Goal: Information Seeking & Learning: Learn about a topic

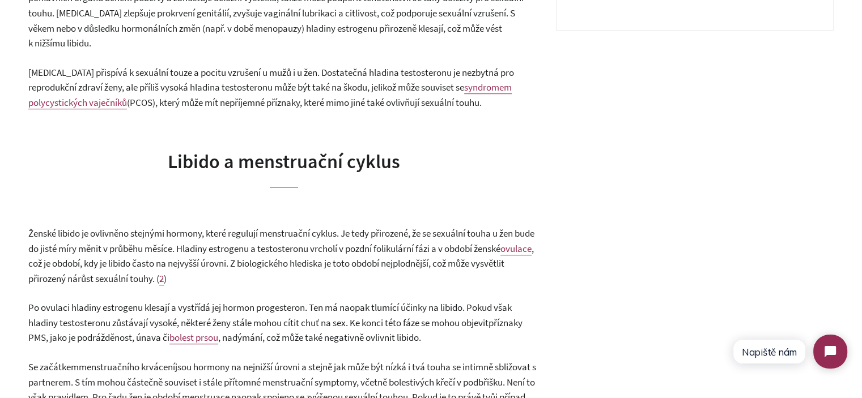
scroll to position [623, 0]
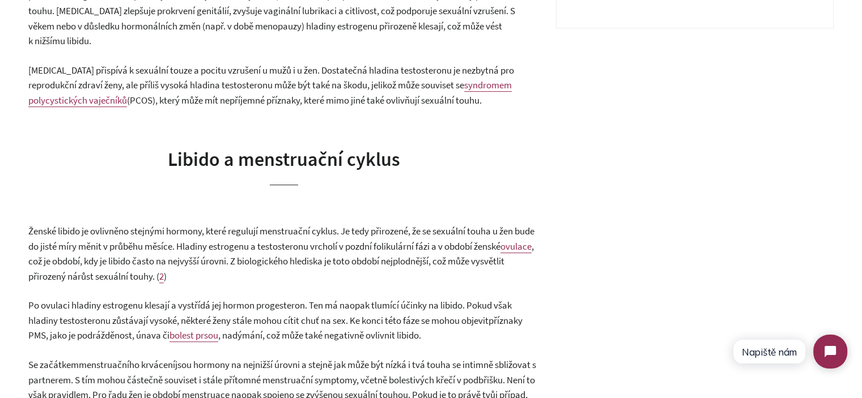
click at [220, 150] on span "Libido a menstruační cyklus" at bounding box center [284, 159] width 232 height 24
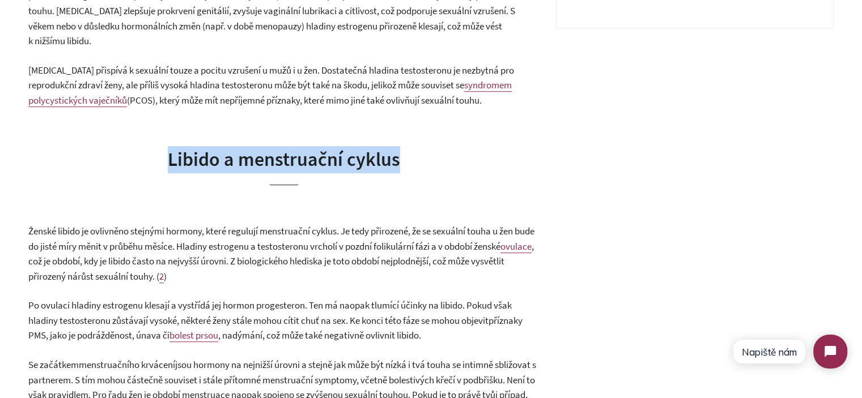
click at [220, 150] on span "Libido a menstruační cyklus" at bounding box center [284, 159] width 232 height 24
click at [306, 152] on span "Libido a menstruační cyklus" at bounding box center [284, 159] width 232 height 24
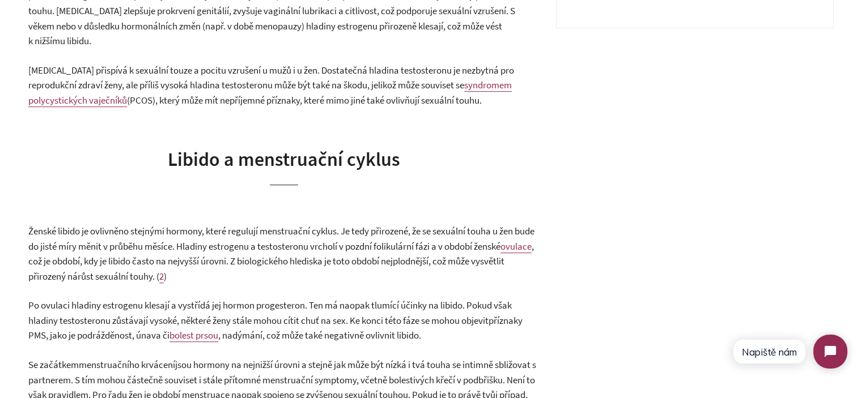
click at [296, 225] on span "Ženské libido je ovlivněno stejnými hormony, které regulují menstruační cyklus.…" at bounding box center [281, 239] width 506 height 28
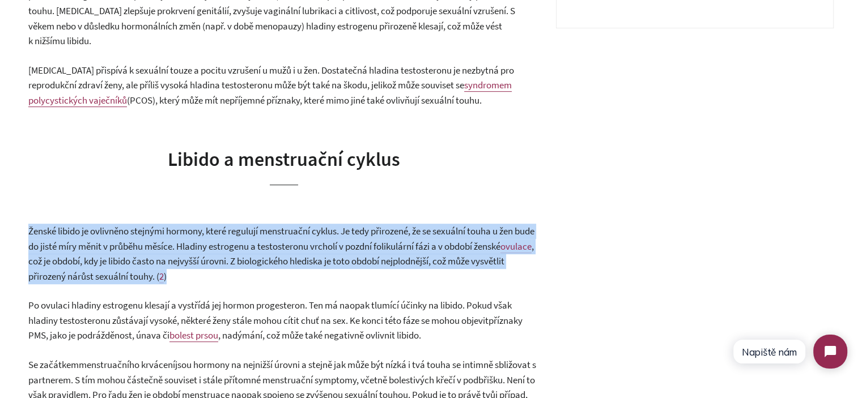
click at [296, 225] on span "Ženské libido je ovlivněno stejnými hormony, které regulují menstruační cyklus.…" at bounding box center [281, 239] width 506 height 28
click at [354, 232] on span "Ženské libido je ovlivněno stejnými hormony, které regulují menstruační cyklus.…" at bounding box center [281, 239] width 506 height 28
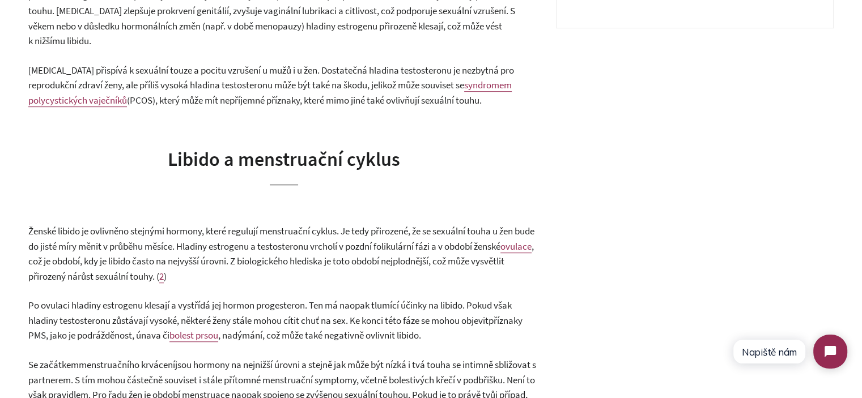
scroll to position [737, 0]
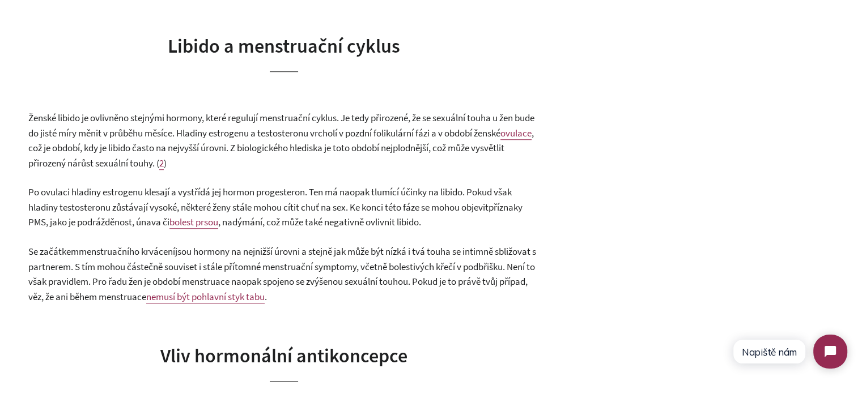
click at [367, 216] on span ", nadýmání, což může také negativně ovlivnit libido." at bounding box center [319, 222] width 203 height 12
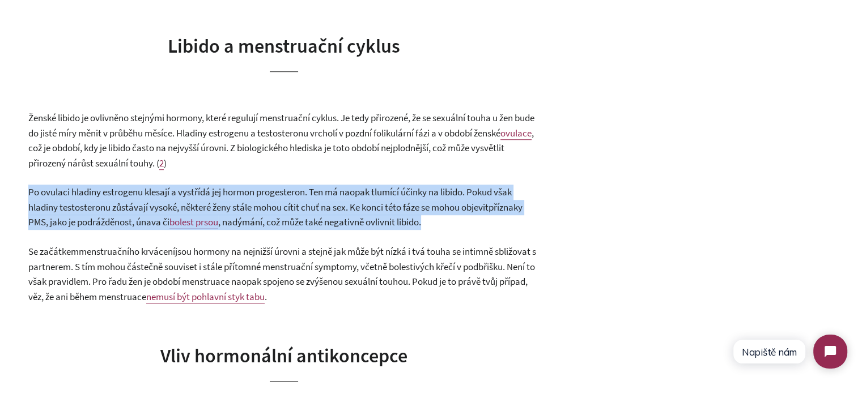
click at [367, 216] on span ", nadýmání, což může také negativně ovlivnit libido." at bounding box center [319, 222] width 203 height 12
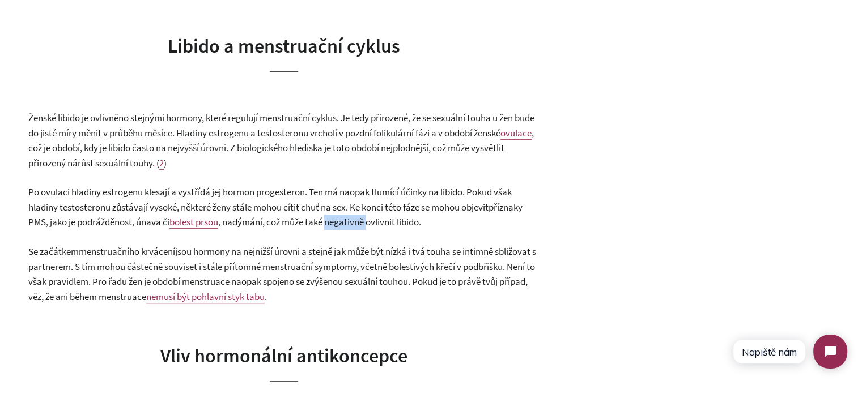
click at [367, 216] on span ", nadýmání, což může také negativně ovlivnit libido." at bounding box center [319, 222] width 203 height 12
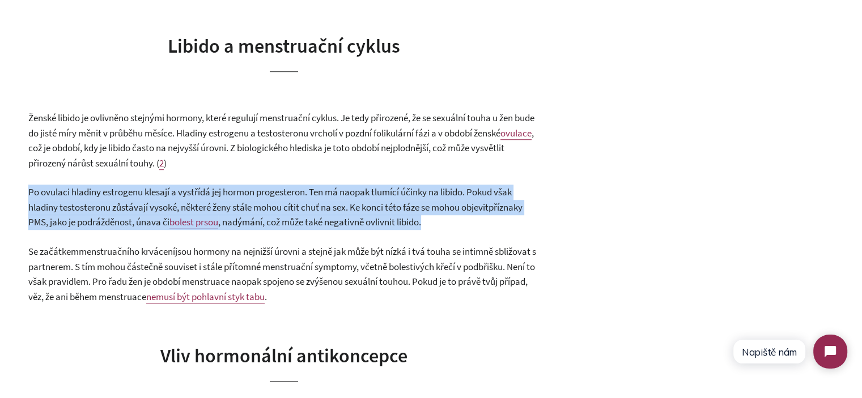
click at [367, 216] on span ", nadýmání, což může také negativně ovlivnit libido." at bounding box center [319, 222] width 203 height 12
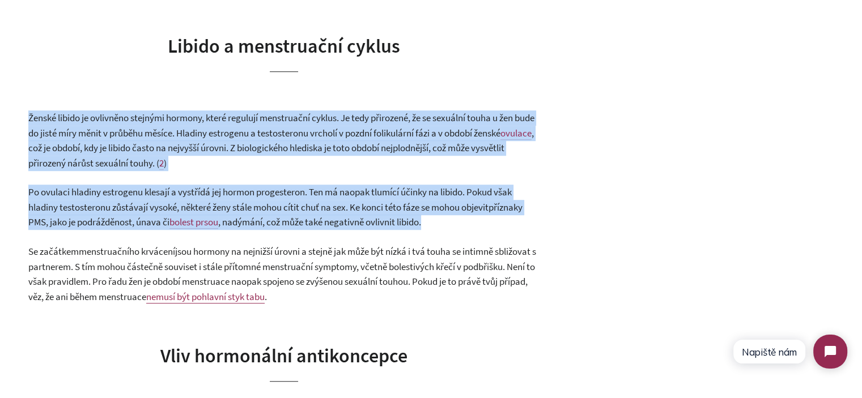
drag, startPoint x: 367, startPoint y: 206, endPoint x: 339, endPoint y: 144, distance: 67.2
click at [338, 143] on p "Ženské libido je ovlivněno stejnými hormony, které regulují menstruační cyklus.…" at bounding box center [283, 140] width 510 height 60
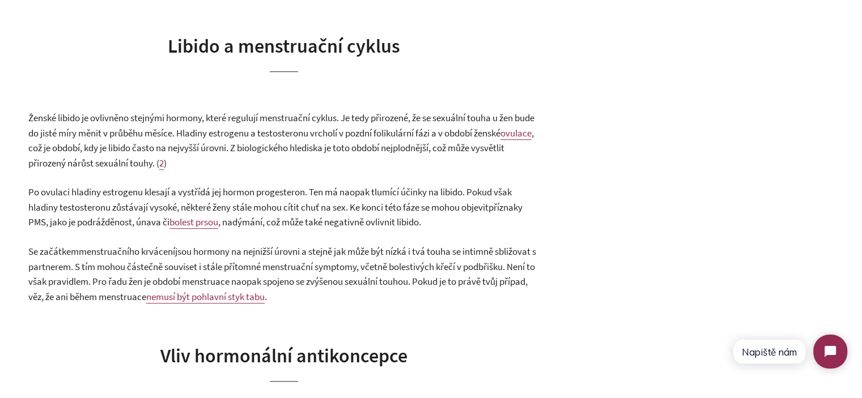
click at [338, 143] on p "Ženské libido je ovlivněno stejnými hormony, které regulují menstruační cyklus.…" at bounding box center [283, 140] width 510 height 60
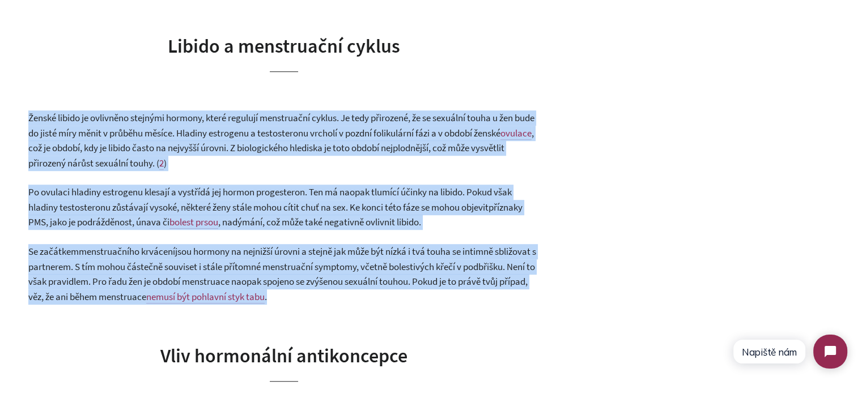
drag, startPoint x: 338, startPoint y: 143, endPoint x: 391, endPoint y: 243, distance: 113.3
click at [391, 244] on p "Se začátkem menstruačního krvácení jsou hormony na nejnižší úrovni a stejně jak…" at bounding box center [283, 274] width 510 height 60
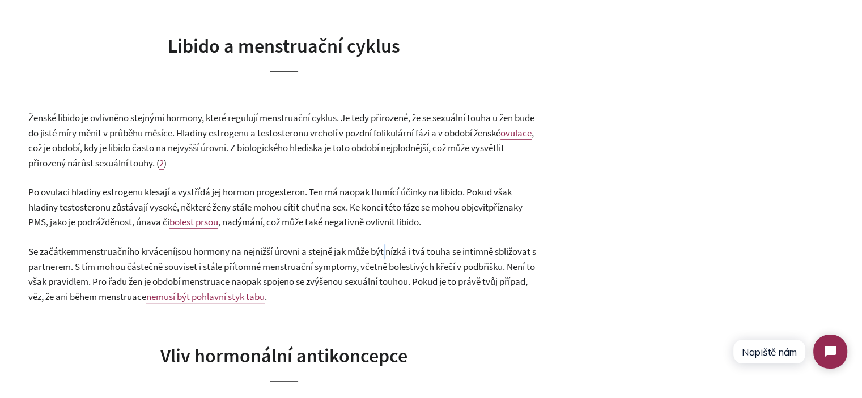
click at [391, 244] on p "Se začátkem menstruačního krvácení jsou hormony na nejnižší úrovni a stejně jak…" at bounding box center [283, 274] width 510 height 60
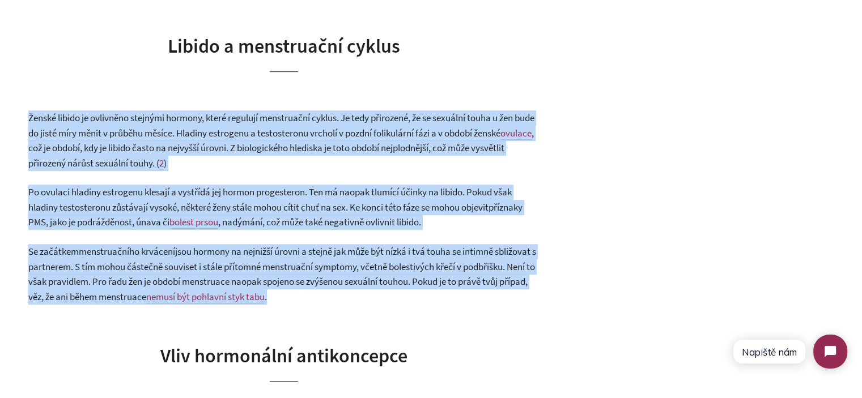
drag, startPoint x: 391, startPoint y: 243, endPoint x: 360, endPoint y: 137, distance: 110.4
click at [360, 137] on span ", což je období, kdy je libido často na nejvyšší úrovni. Z biologického hledisk…" at bounding box center [280, 148] width 505 height 42
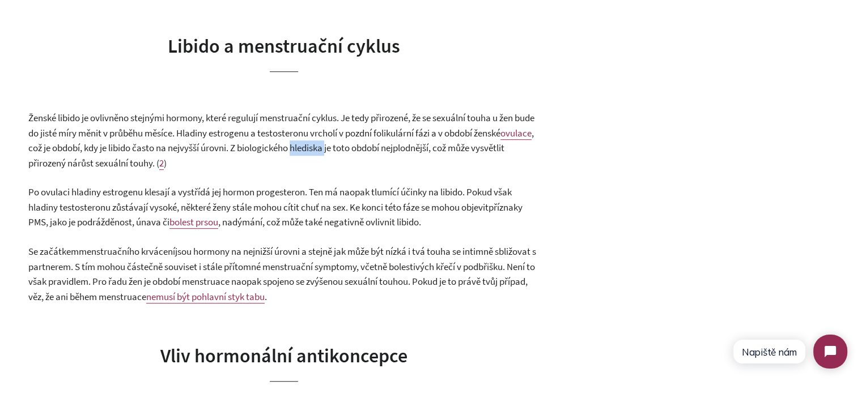
click at [360, 137] on span ", což je období, kdy je libido často na nejvyšší úrovni. Z biologického hledisk…" at bounding box center [280, 148] width 505 height 42
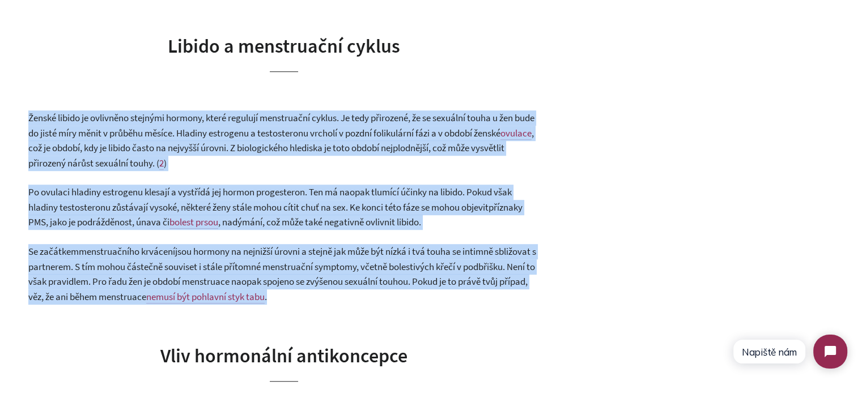
drag, startPoint x: 360, startPoint y: 137, endPoint x: 391, endPoint y: 240, distance: 107.2
click at [391, 245] on span "jsou hormony na nejnižší úrovni a stejně jak může být nízká i tvá touha se inti…" at bounding box center [282, 274] width 508 height 58
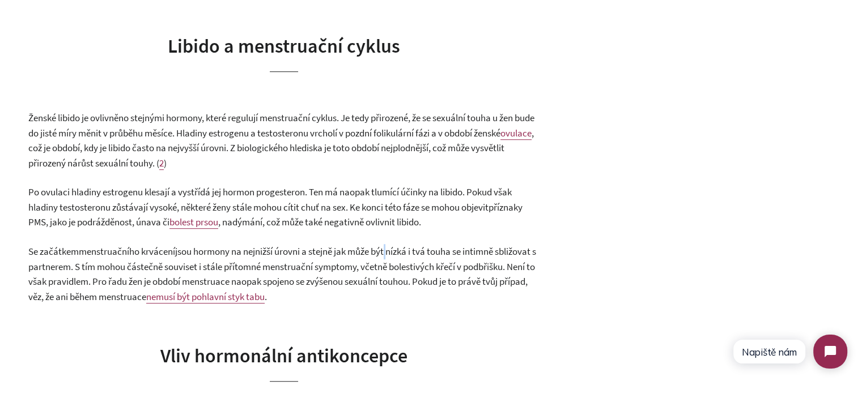
click at [391, 245] on span "jsou hormony na nejnižší úrovni a stejně jak může být nízká i tvá touha se inti…" at bounding box center [282, 274] width 508 height 58
click at [383, 133] on span ", což je období, kdy je libido často na nejvyšší úrovni. Z biologického hledisk…" at bounding box center [280, 148] width 505 height 42
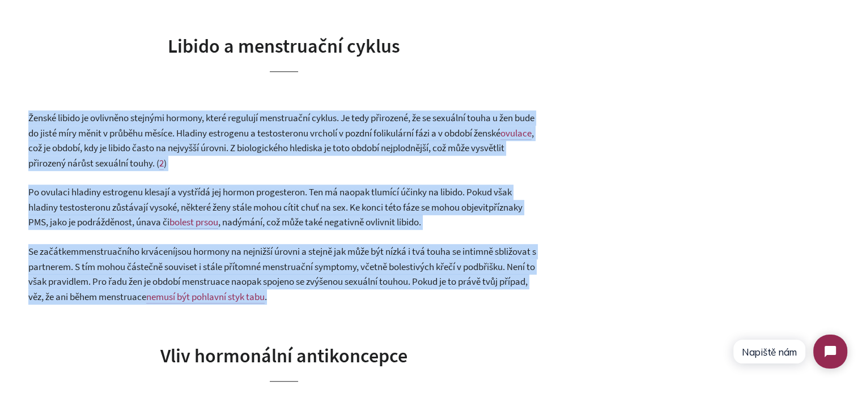
drag, startPoint x: 383, startPoint y: 133, endPoint x: 398, endPoint y: 233, distance: 101.4
click at [398, 245] on span "jsou hormony na nejnižší úrovni a stejně jak může být nízká i tvá touha se inti…" at bounding box center [282, 274] width 508 height 58
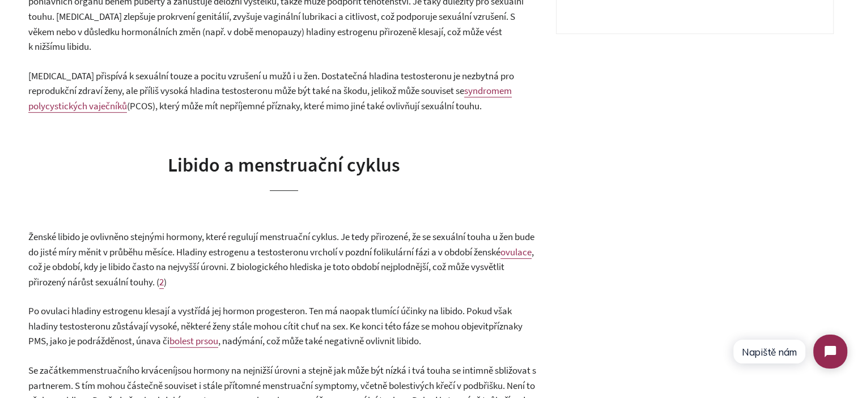
scroll to position [453, 0]
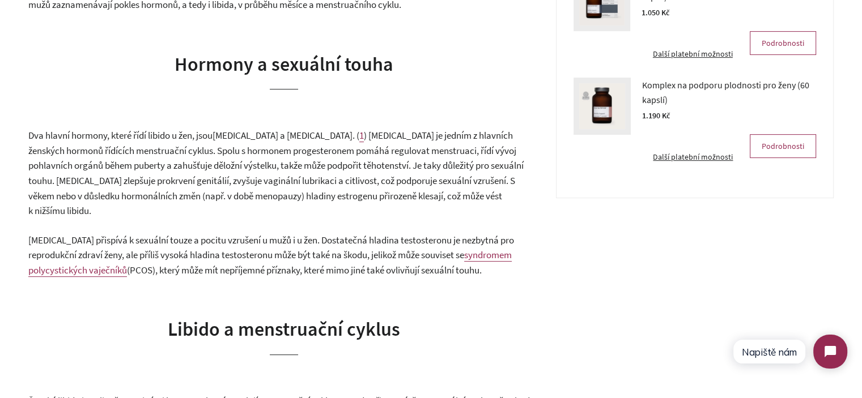
click at [199, 163] on span ") Estrogen je jedním z hlavních ženských hormonů řídících menstruační cyklus. S…" at bounding box center [275, 173] width 495 height 88
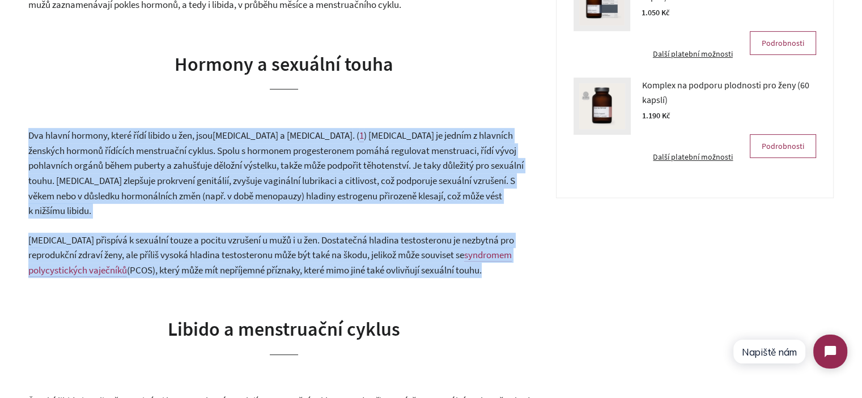
drag, startPoint x: 199, startPoint y: 163, endPoint x: 290, endPoint y: 224, distance: 109.7
click at [290, 234] on span "Testosteron přispívá k sexuální touze a pocitu vzrušení u mužů i u žen. Dostate…" at bounding box center [271, 248] width 486 height 28
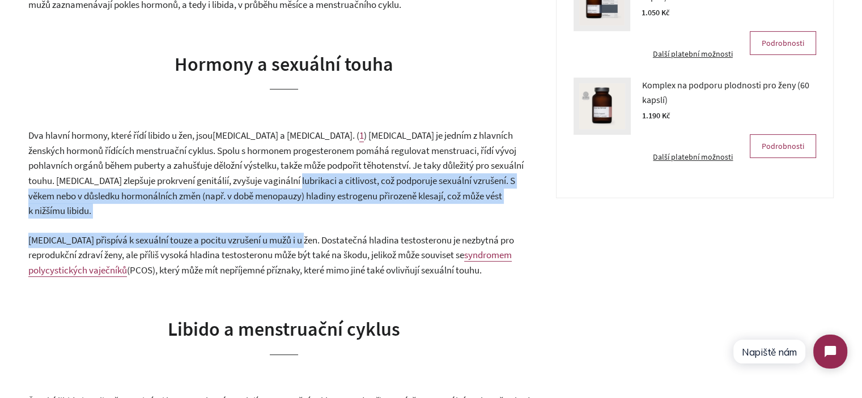
drag, startPoint x: 290, startPoint y: 224, endPoint x: 255, endPoint y: 172, distance: 62.9
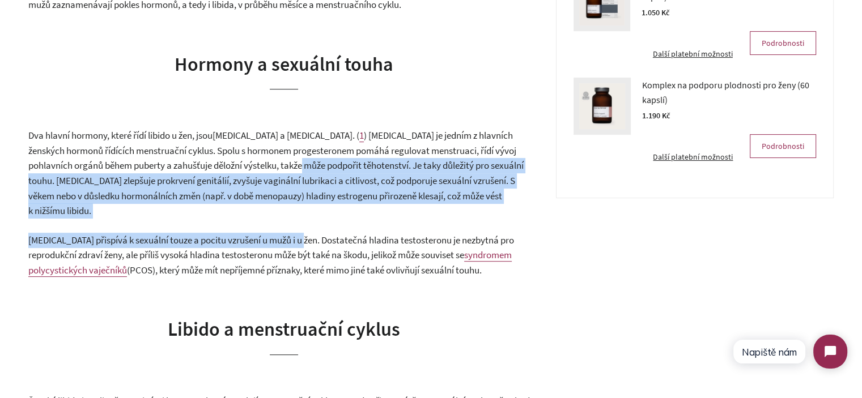
click at [255, 172] on p "Dva hlavní hormony, které řídí libido u žen, jsou estrogen a testosteron . ( 1 …" at bounding box center [283, 173] width 510 height 90
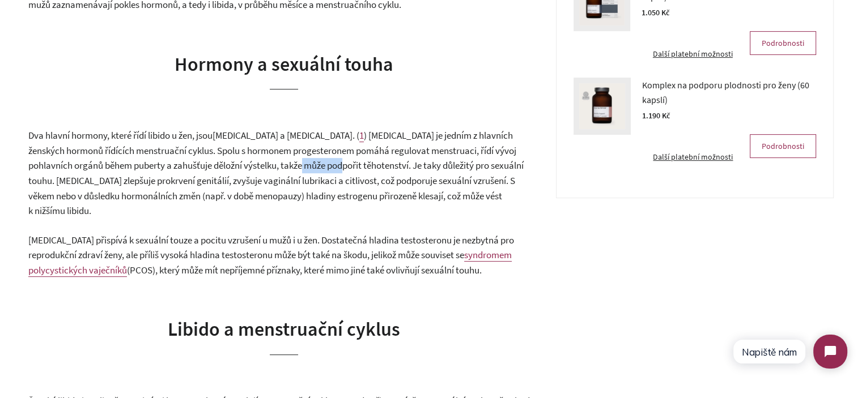
click at [255, 172] on p "Dva hlavní hormony, které řídí libido u žen, jsou estrogen a testosteron . ( 1 …" at bounding box center [283, 173] width 510 height 90
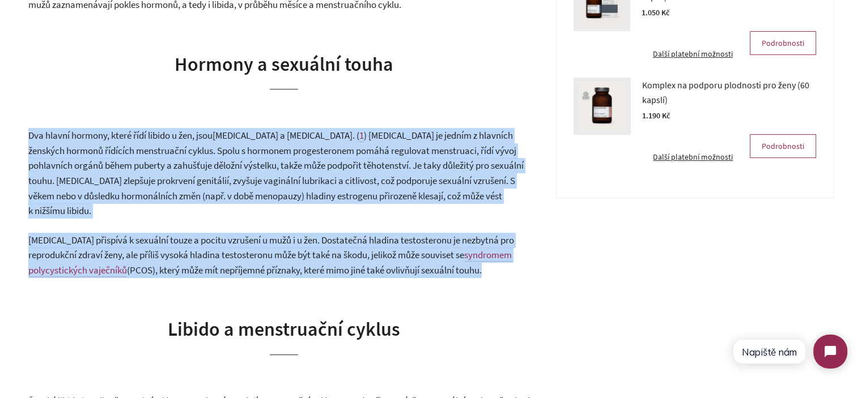
drag, startPoint x: 255, startPoint y: 172, endPoint x: 276, endPoint y: 230, distance: 61.7
click at [276, 234] on span "Testosteron přispívá k sexuální touze a pocitu vzrušení u mužů i u žen. Dostate…" at bounding box center [271, 248] width 486 height 28
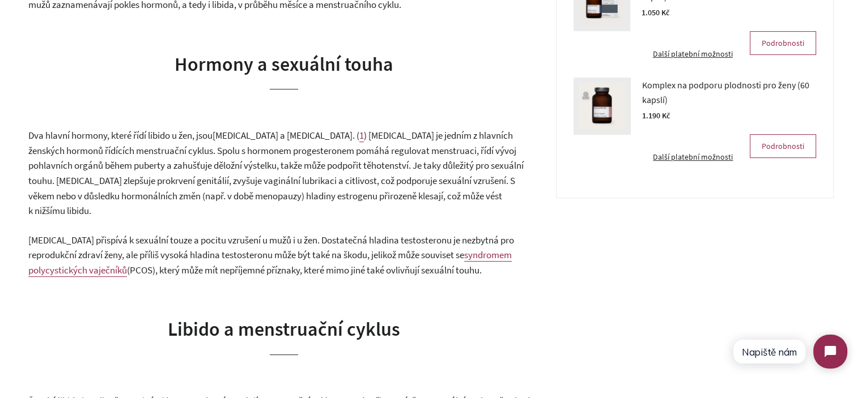
click at [327, 246] on span "Testosteron přispívá k sexuální touze a pocitu vzrušení u mužů i u žen. Dostate…" at bounding box center [271, 248] width 486 height 28
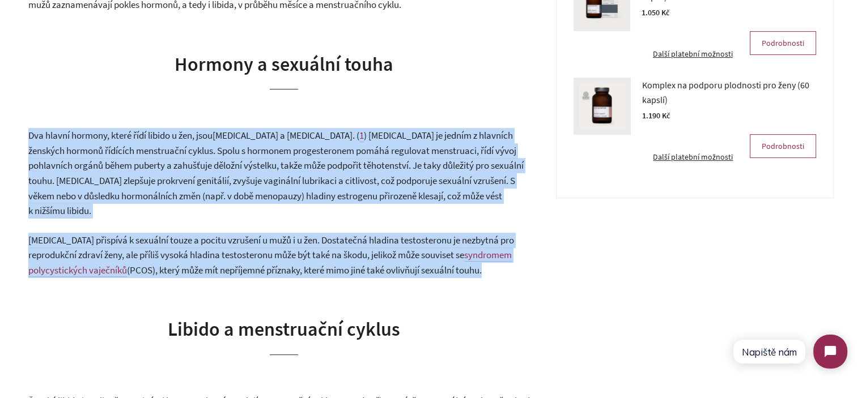
drag, startPoint x: 327, startPoint y: 246, endPoint x: 324, endPoint y: 184, distance: 61.8
click at [324, 184] on span ") Estrogen je jedním z hlavních ženských hormonů řídících menstruační cyklus. S…" at bounding box center [275, 173] width 495 height 88
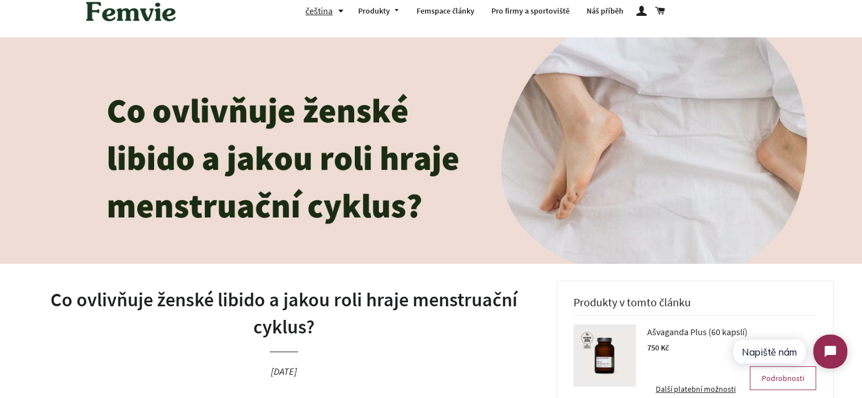
scroll to position [0, 0]
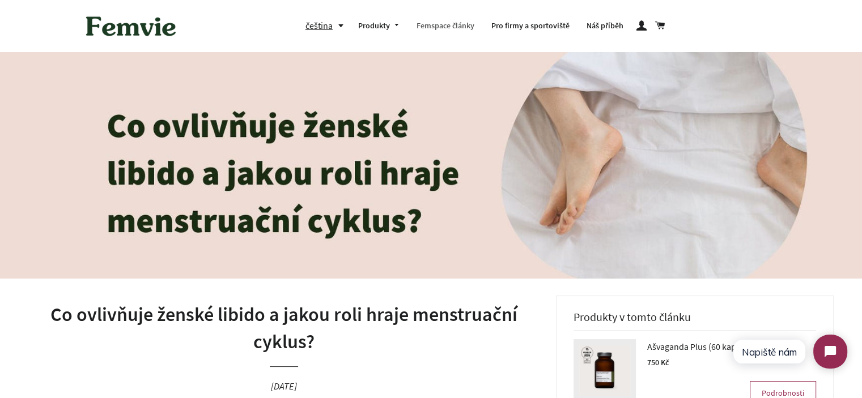
click at [456, 28] on link "Femspace články" at bounding box center [445, 25] width 75 height 29
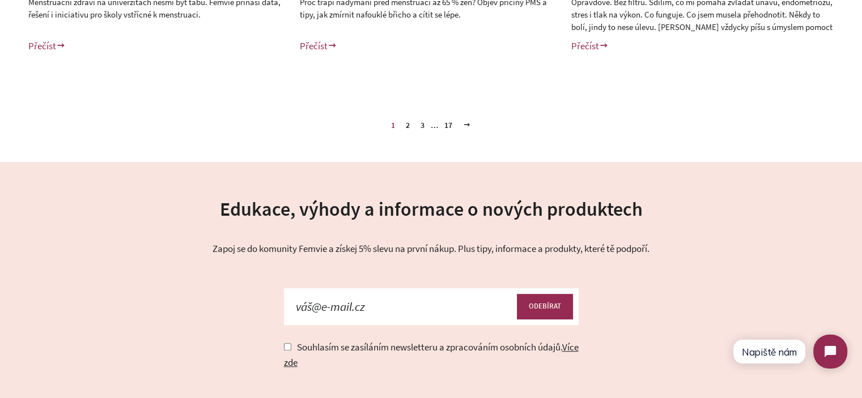
scroll to position [677, 0]
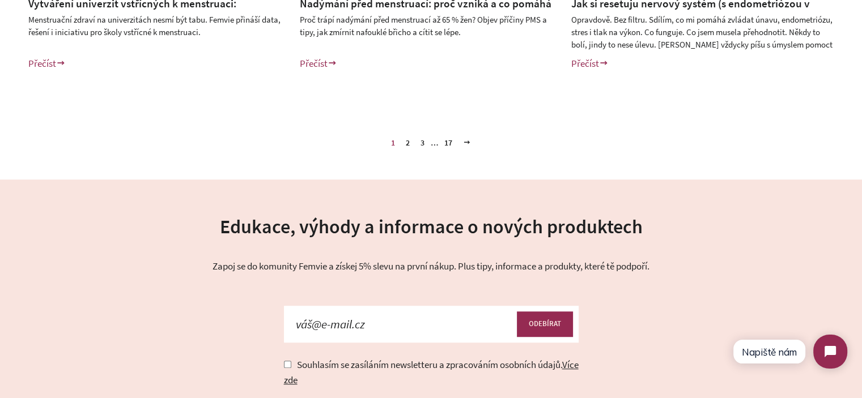
click at [419, 143] on link "3" at bounding box center [422, 142] width 13 height 17
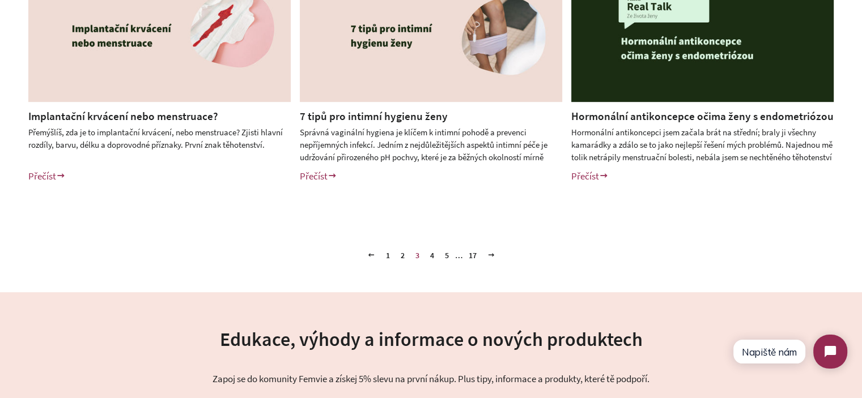
scroll to position [567, 0]
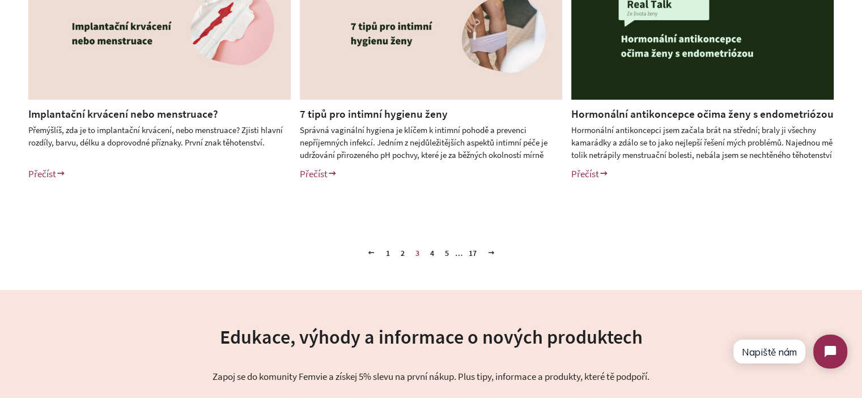
click at [433, 250] on link "4" at bounding box center [431, 253] width 13 height 17
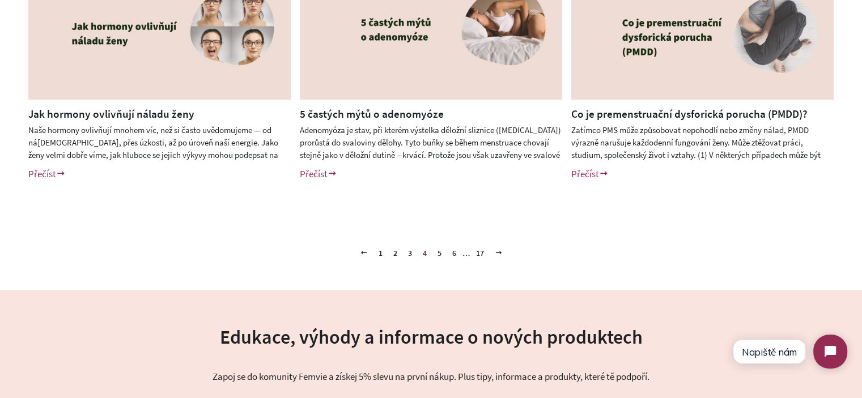
click at [436, 253] on link "5" at bounding box center [439, 253] width 13 height 17
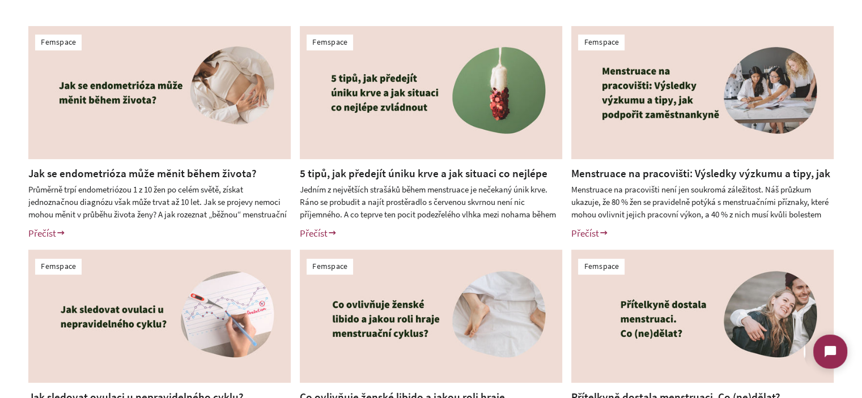
click at [0, 195] on div "Femspace Jak se endometrióza může měnit během života? Průměrně trpí endometrióz…" at bounding box center [431, 246] width 862 height 496
click at [0, 219] on div "Femspace Jak se endometrióza může měnit během života? Průměrně trpí endometrióz…" at bounding box center [431, 246] width 862 height 496
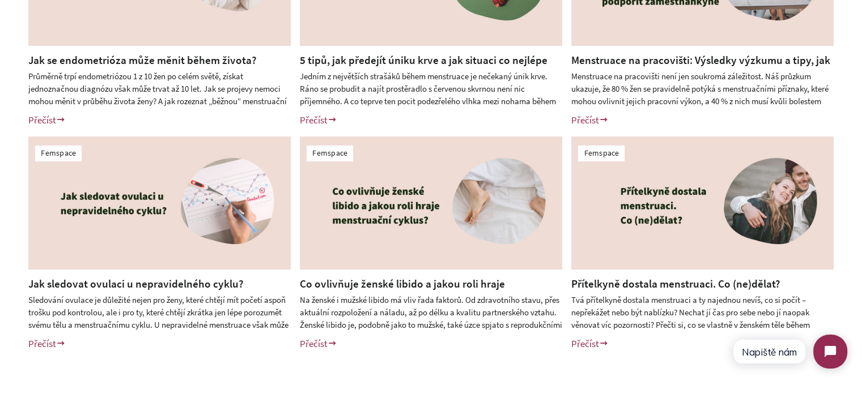
scroll to position [510, 0]
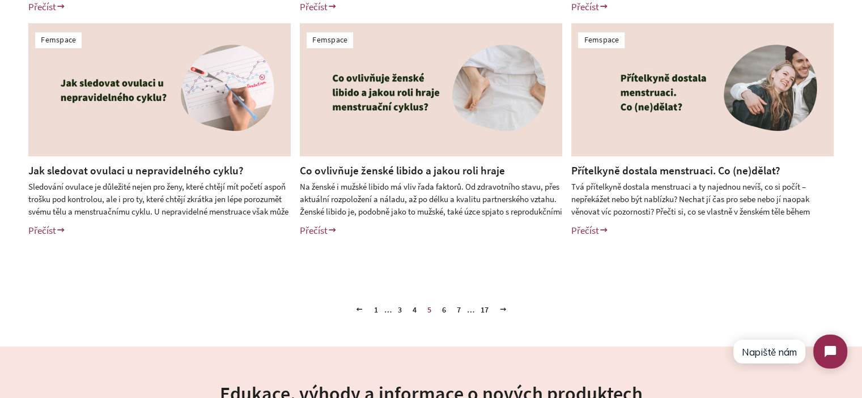
click at [444, 309] on link "6" at bounding box center [443, 309] width 13 height 17
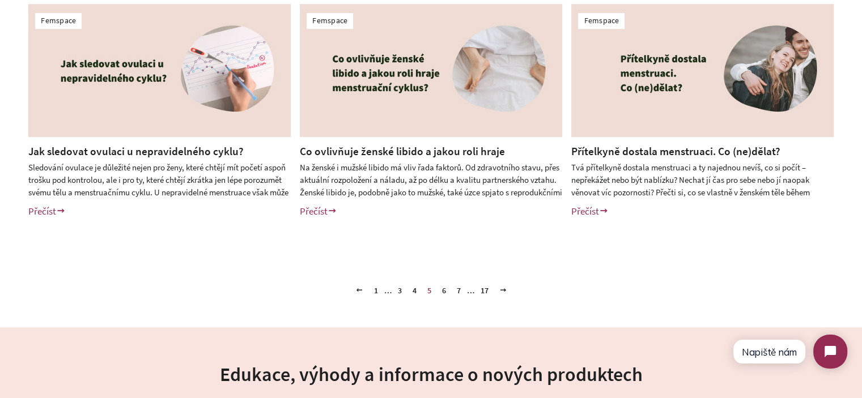
scroll to position [510, 0]
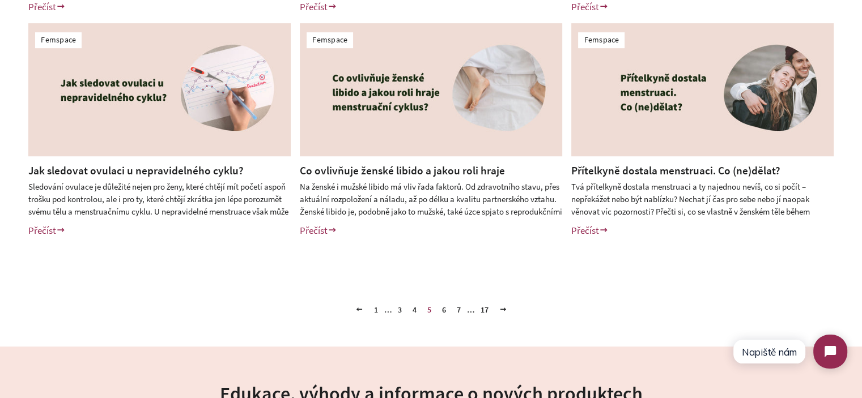
click at [445, 312] on link "6" at bounding box center [443, 309] width 13 height 17
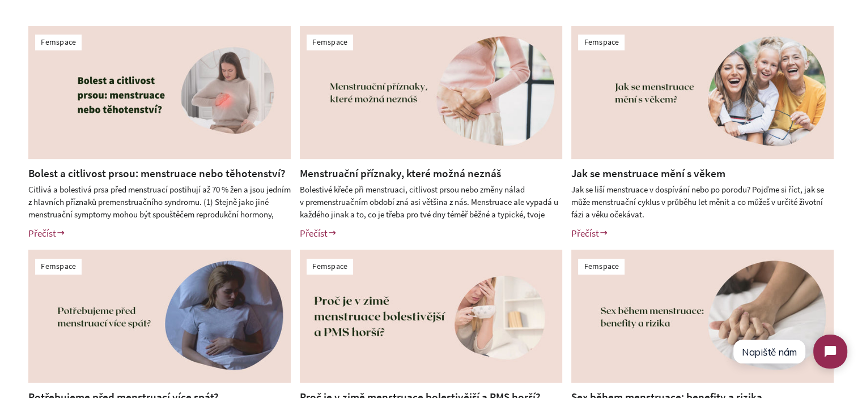
click at [2, 222] on div "Femspace Bolest a citlivost prsou: menstruace nebo těhotenství? Citlivá a boles…" at bounding box center [431, 246] width 862 height 496
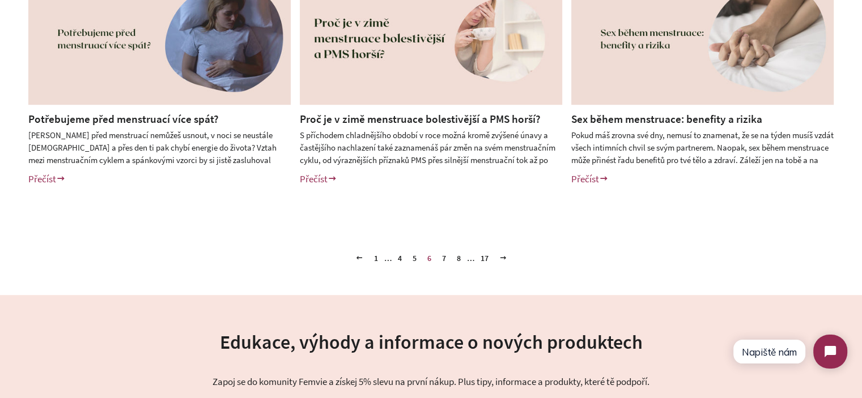
scroll to position [567, 0]
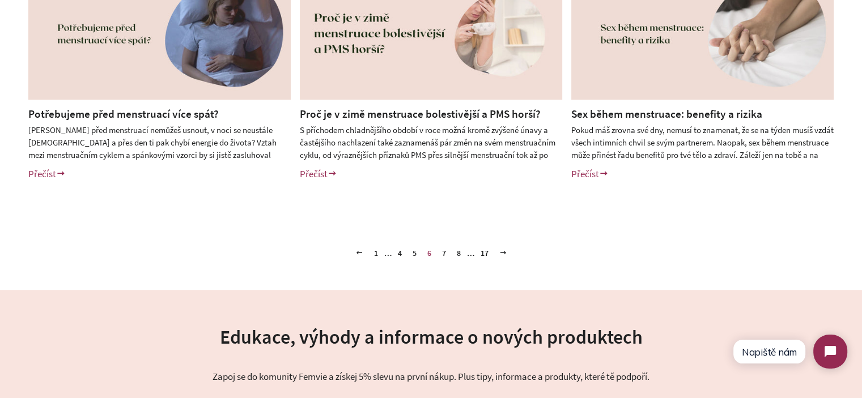
click at [444, 251] on link "7" at bounding box center [443, 253] width 13 height 17
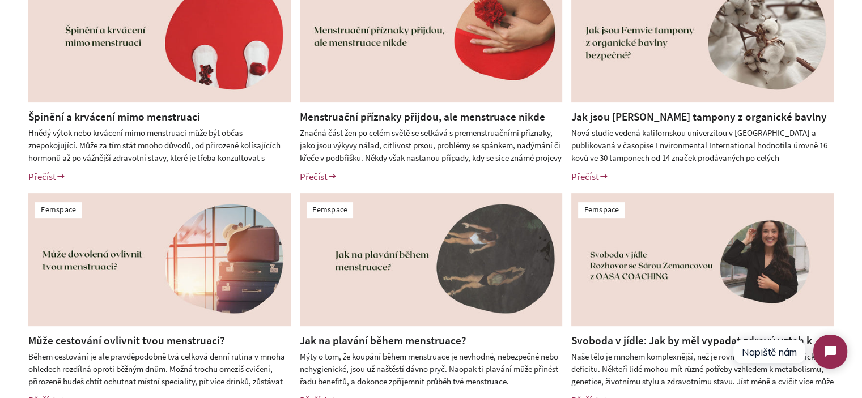
click at [0, 198] on div "Femspace Špinění a krvácení mimo menstruaci Hnědý výtok nebo krvácení mimo mens…" at bounding box center [431, 189] width 862 height 496
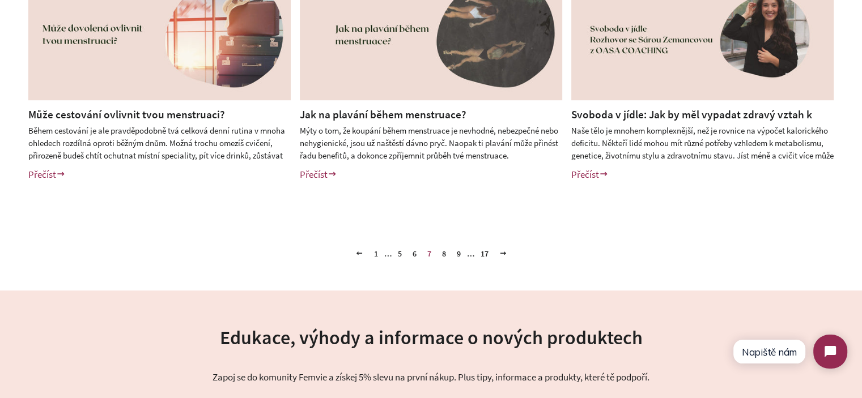
scroll to position [567, 0]
click at [444, 254] on link "8" at bounding box center [443, 253] width 13 height 17
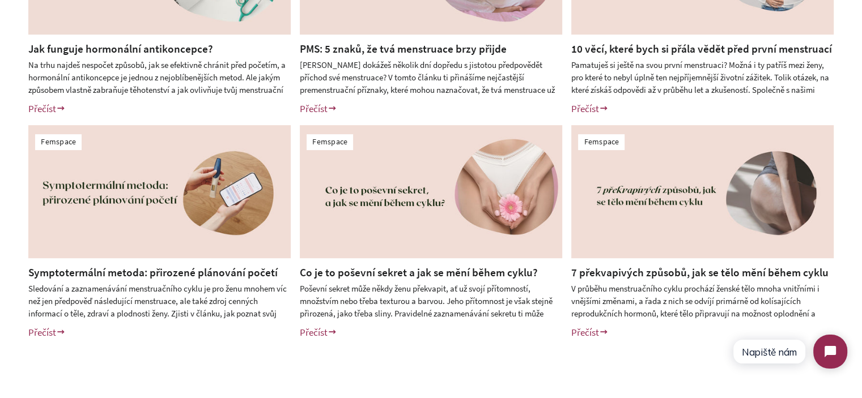
scroll to position [510, 0]
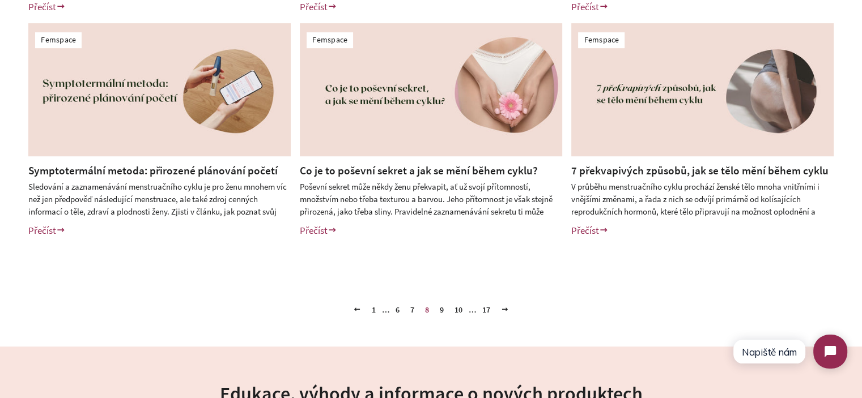
click at [440, 310] on link "9" at bounding box center [441, 309] width 13 height 17
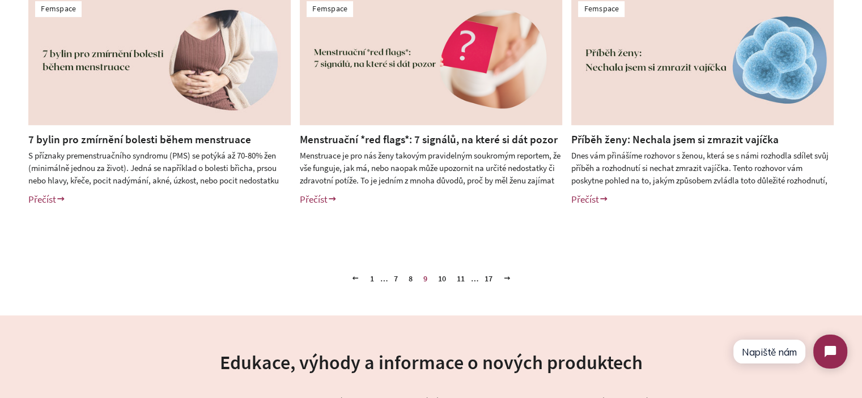
scroll to position [567, 0]
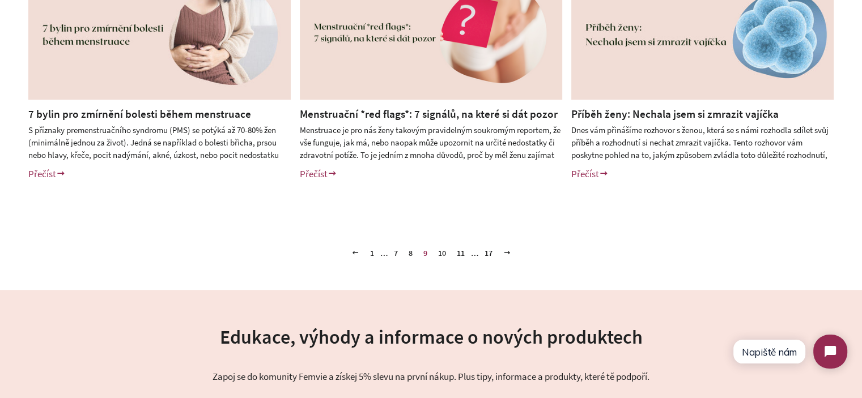
click at [440, 254] on link "10" at bounding box center [441, 253] width 17 height 17
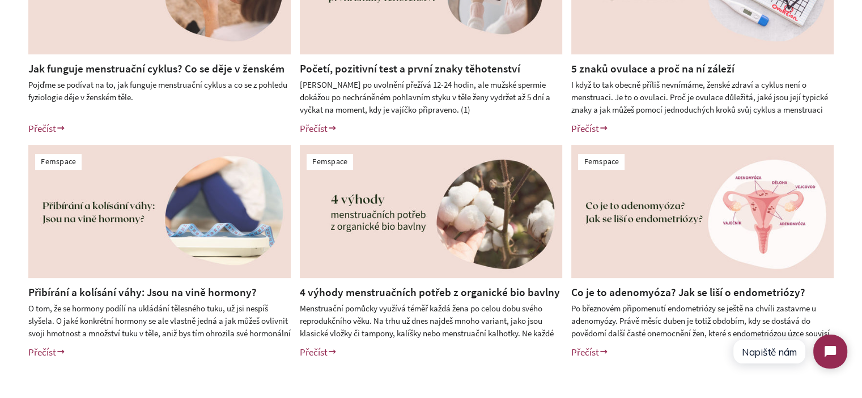
scroll to position [397, 0]
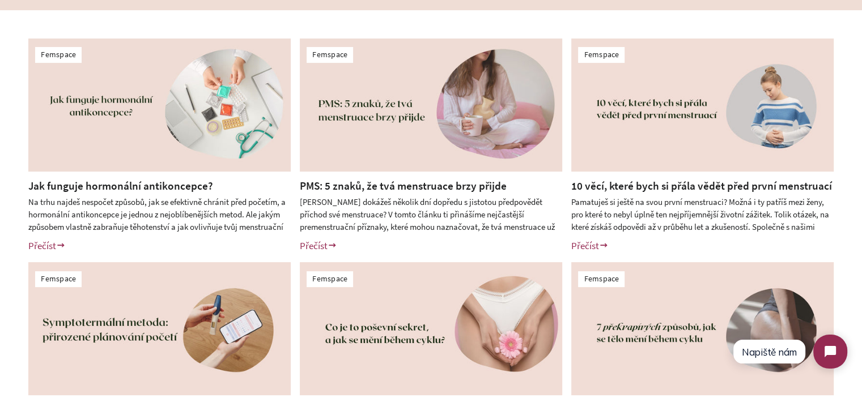
scroll to position [283, 0]
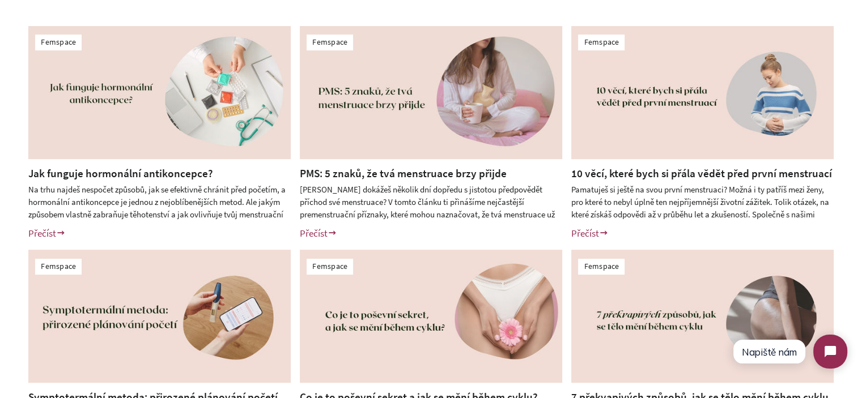
click at [4, 230] on div "Femspace Jak funguje hormonální antikoncepce? Na trhu najdeš nespočet způsobů, …" at bounding box center [431, 246] width 862 height 496
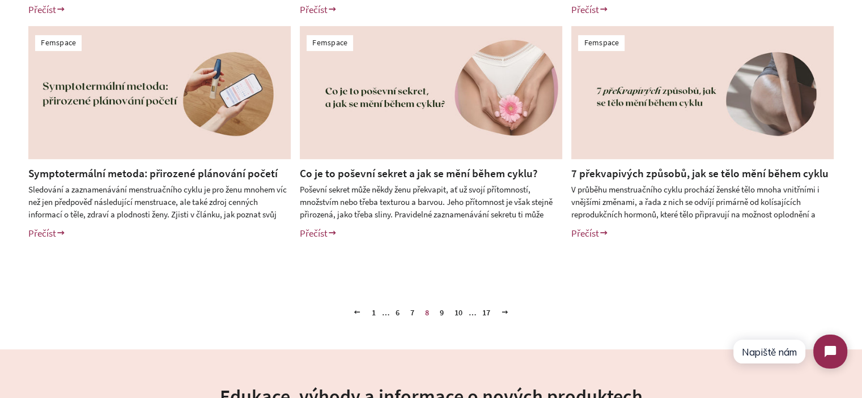
scroll to position [510, 0]
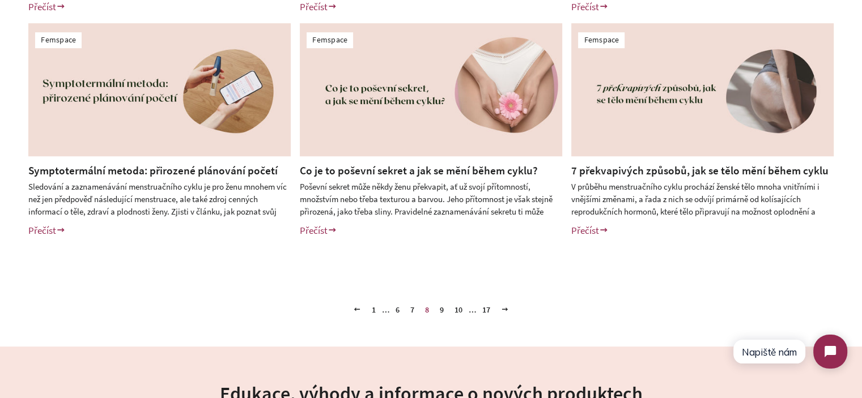
click at [271, 293] on div "Předchozí 1 … 6 7 8 9 10 … 17 Další" at bounding box center [431, 293] width 862 height 52
click at [374, 310] on link "1" at bounding box center [373, 309] width 13 height 17
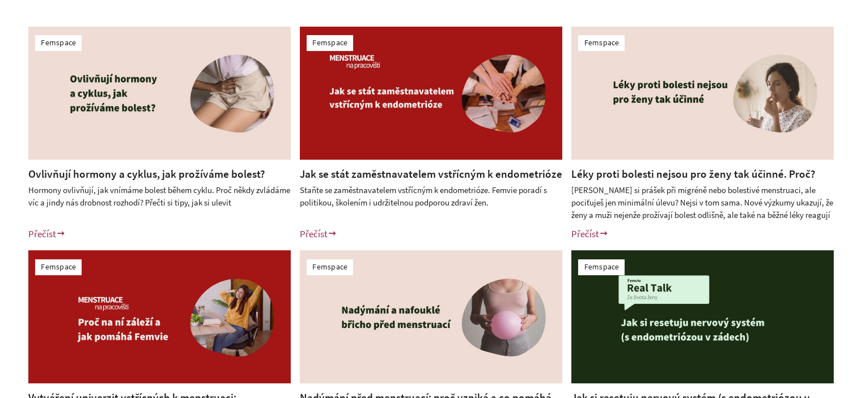
scroll to position [283, 0]
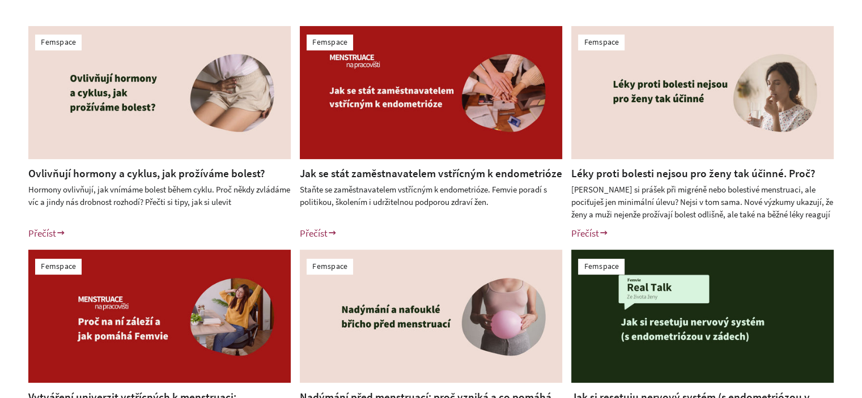
click at [0, 201] on div "Femspace Ovlivňují hormony a cyklus, jak prožíváme bolest? Hormony ovlivňují, j…" at bounding box center [431, 246] width 862 height 496
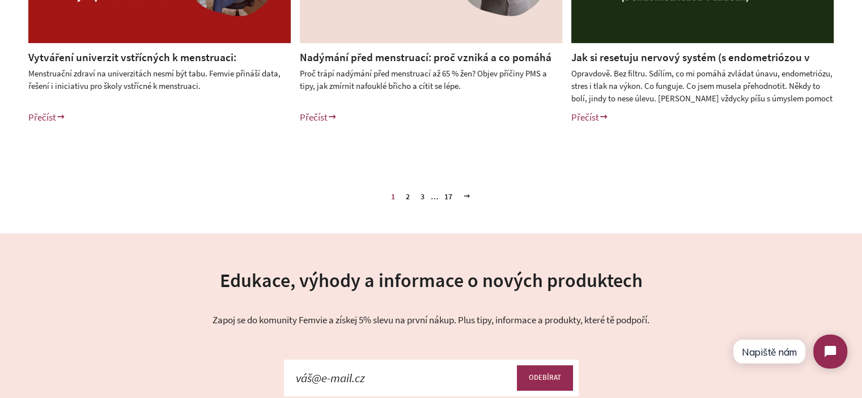
click at [424, 200] on link "3" at bounding box center [422, 196] width 13 height 17
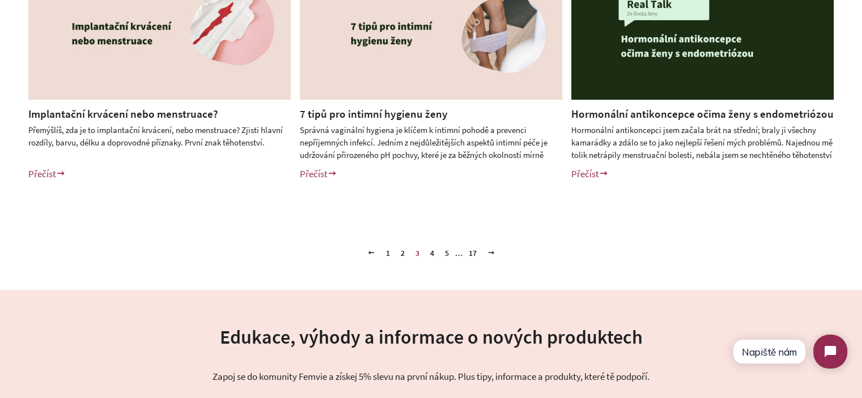
click at [431, 253] on link "4" at bounding box center [431, 253] width 13 height 17
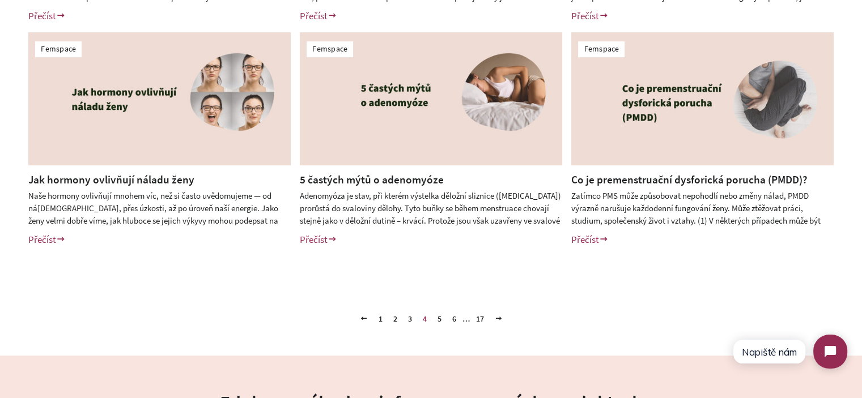
scroll to position [510, 0]
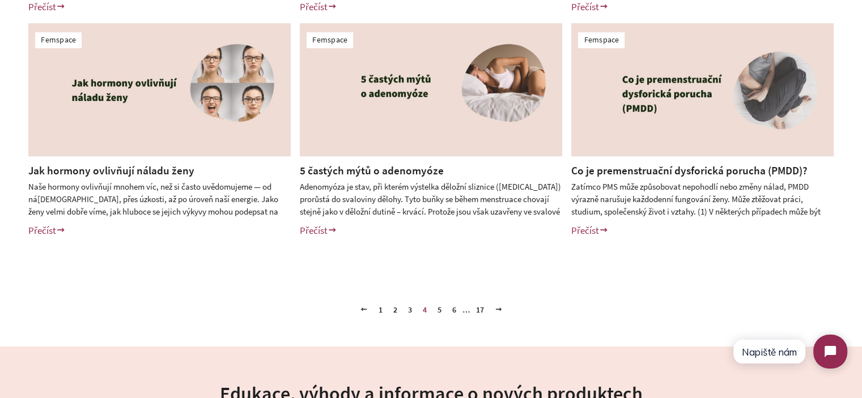
click at [436, 309] on link "5" at bounding box center [439, 309] width 13 height 17
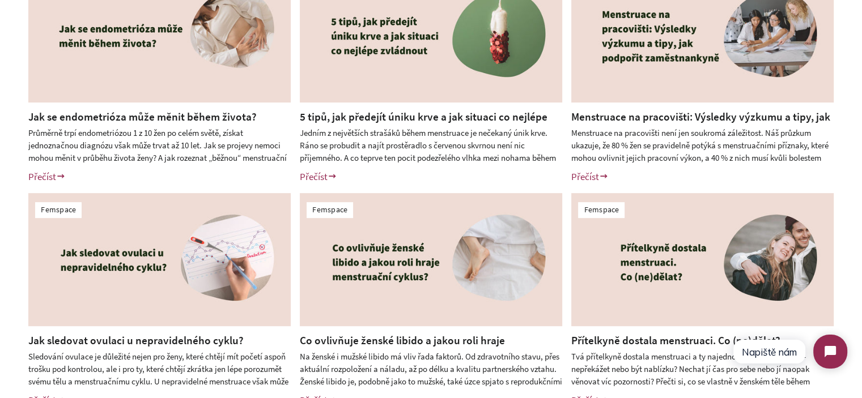
click at [635, 346] on link "Přítelkyně dostala menstruaci. Co (ne)dělat?" at bounding box center [675, 341] width 209 height 14
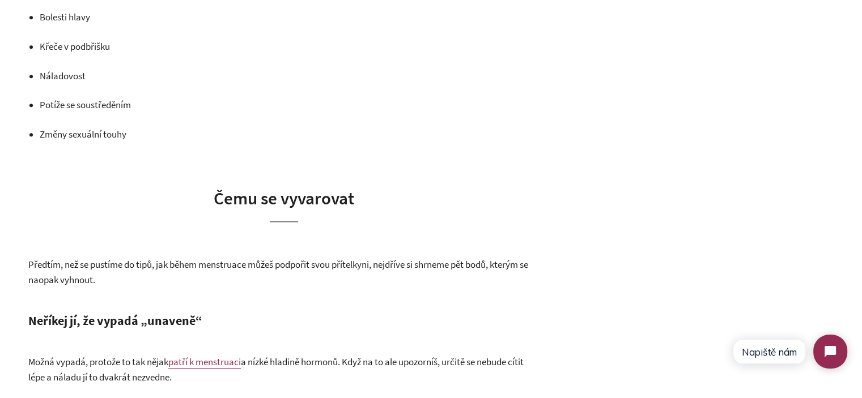
scroll to position [1416, 0]
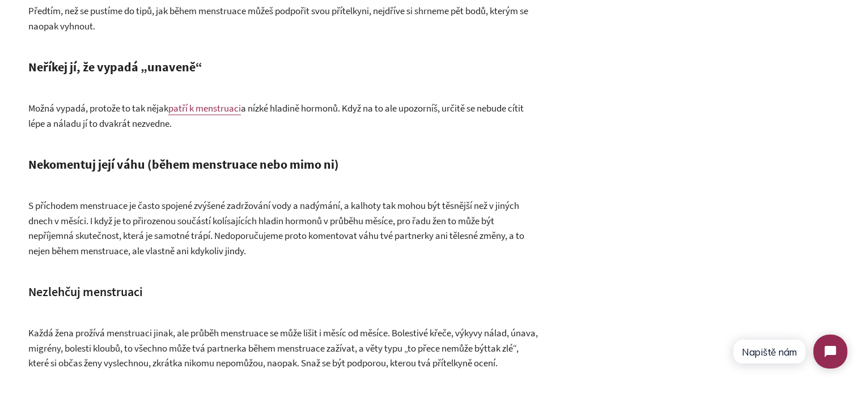
click at [56, 75] on strong "Neříkej jí, že vypadá „unaveně“" at bounding box center [115, 67] width 174 height 16
drag, startPoint x: 56, startPoint y: 83, endPoint x: 149, endPoint y: 83, distance: 93.5
click at [57, 75] on strong "Neříkej jí, že vypadá „unaveně“" at bounding box center [115, 67] width 174 height 16
click at [224, 76] on h4 "Neříkej jí, že vypadá „unaveně“" at bounding box center [283, 67] width 510 height 18
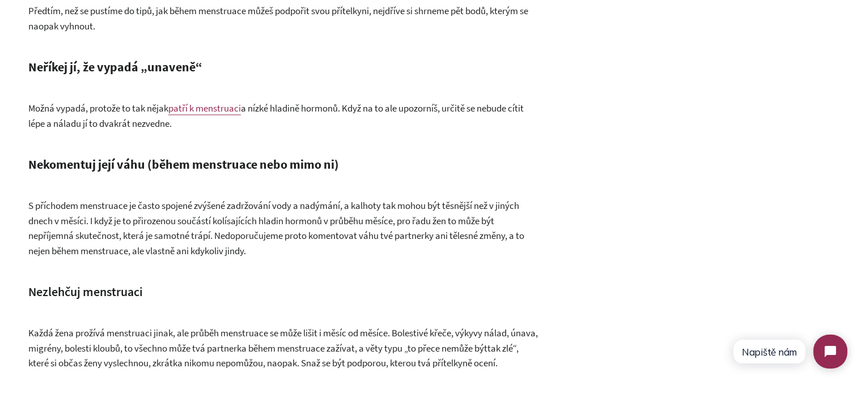
click at [224, 76] on h4 "Neříkej jí, že vypadá „unaveně“" at bounding box center [283, 67] width 510 height 18
click at [206, 76] on h4 "Neříkej jí, že vypadá „unaveně“" at bounding box center [283, 67] width 510 height 18
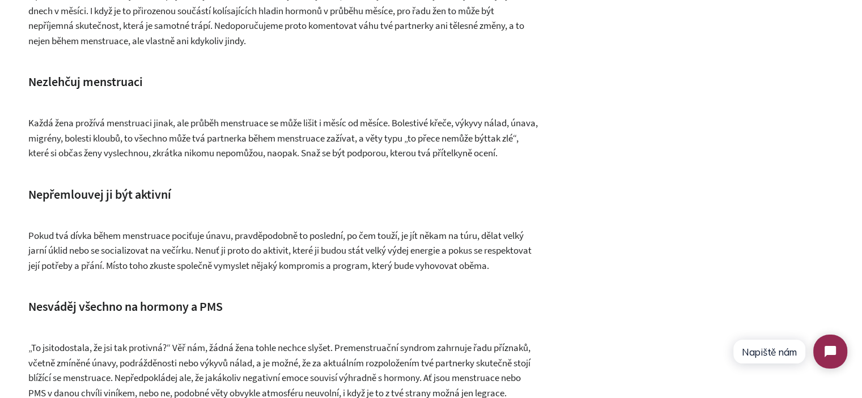
scroll to position [1643, 0]
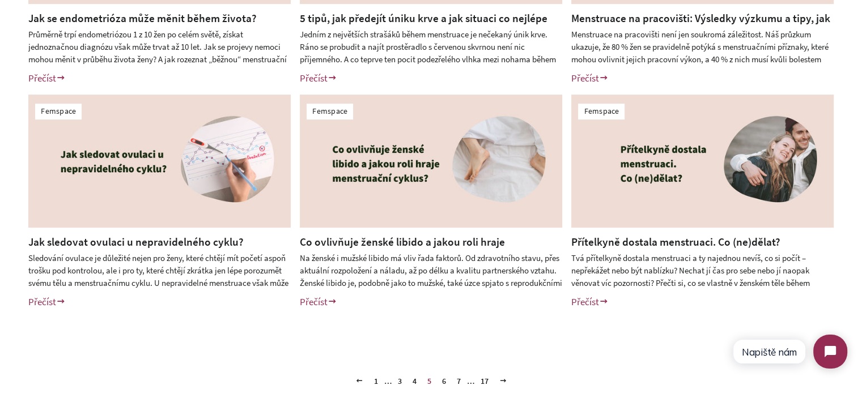
scroll to position [510, 0]
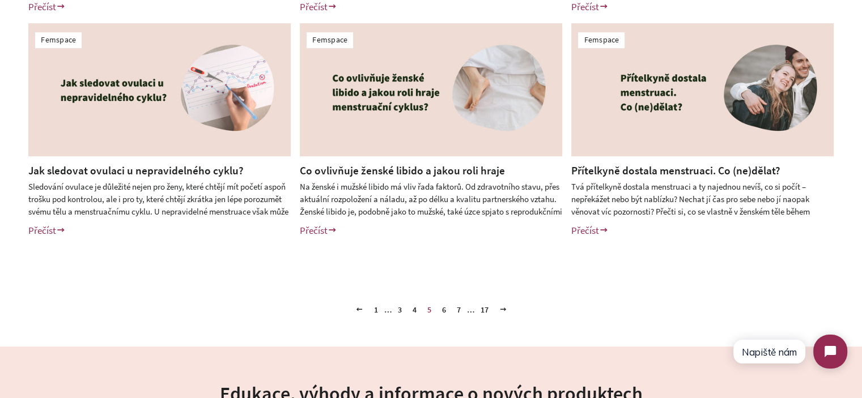
click at [442, 310] on link "6" at bounding box center [443, 309] width 13 height 17
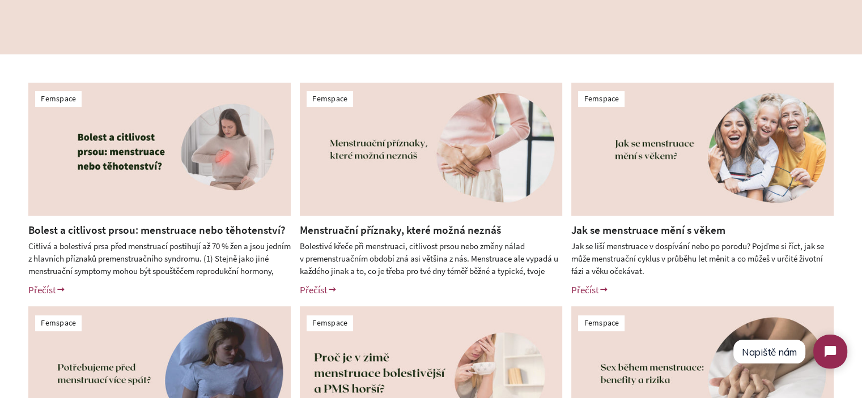
click at [0, 224] on div "Femspace Bolest a citlivost prsou: menstruace nebo těhotenství? Citlivá a boles…" at bounding box center [431, 302] width 862 height 496
click at [641, 230] on link "Jak se menstruace mění s věkem" at bounding box center [648, 230] width 154 height 14
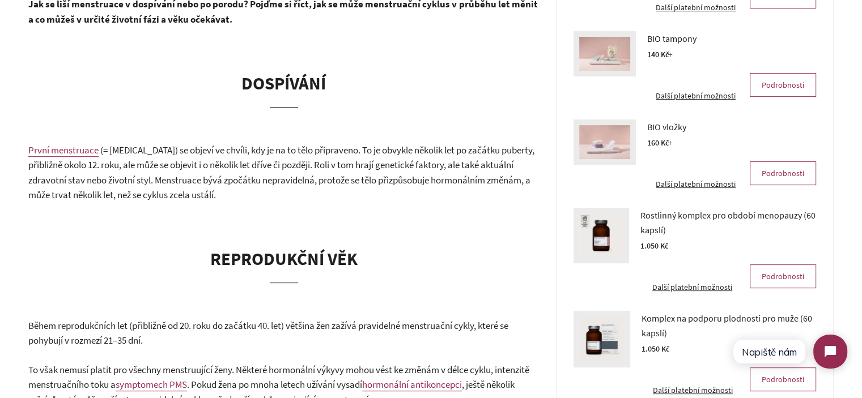
click at [264, 79] on b "DOSPÍVÁNÍ" at bounding box center [283, 83] width 84 height 22
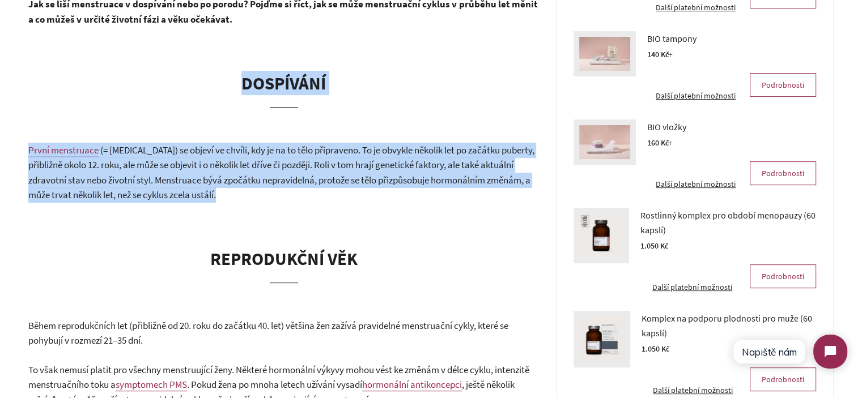
drag, startPoint x: 264, startPoint y: 79, endPoint x: 278, endPoint y: 190, distance: 111.9
click at [278, 190] on p "První menstruace (= [MEDICAL_DATA]) se objeví ve chvíli, kdy je na to tělo přip…" at bounding box center [283, 173] width 510 height 60
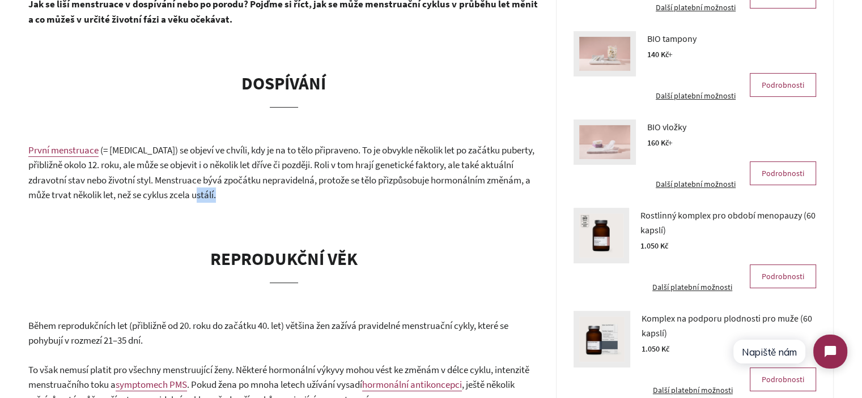
click at [278, 190] on p "První menstruace (= [MEDICAL_DATA]) se objeví ve chvíli, kdy je na to tělo přip…" at bounding box center [283, 173] width 510 height 60
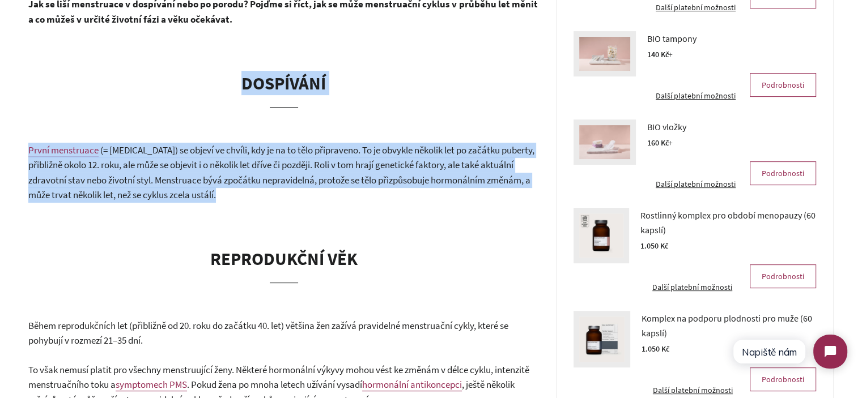
drag, startPoint x: 278, startPoint y: 190, endPoint x: 262, endPoint y: 78, distance: 112.7
click at [262, 78] on b "DOSPÍVÁNÍ" at bounding box center [283, 83] width 84 height 22
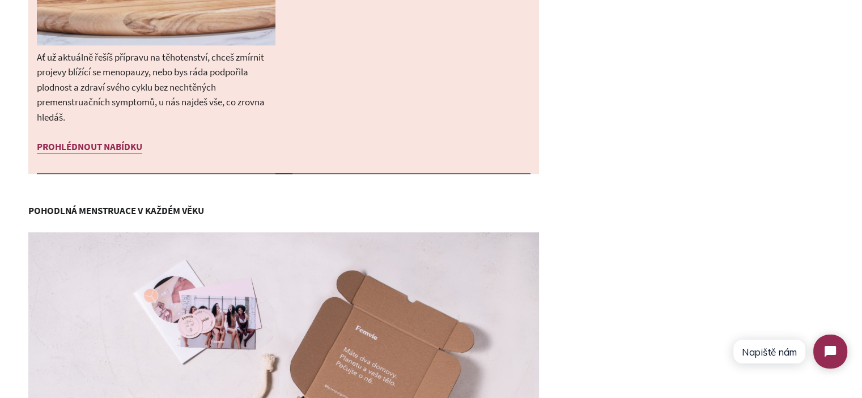
scroll to position [1416, 0]
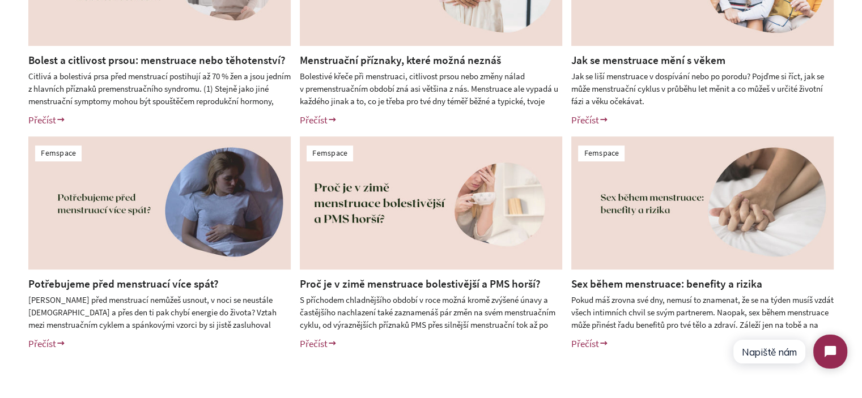
click at [8, 206] on div "Femspace Bolest a citlivost prsou: menstruace nebo těhotenství? Citlivá a boles…" at bounding box center [431, 132] width 862 height 496
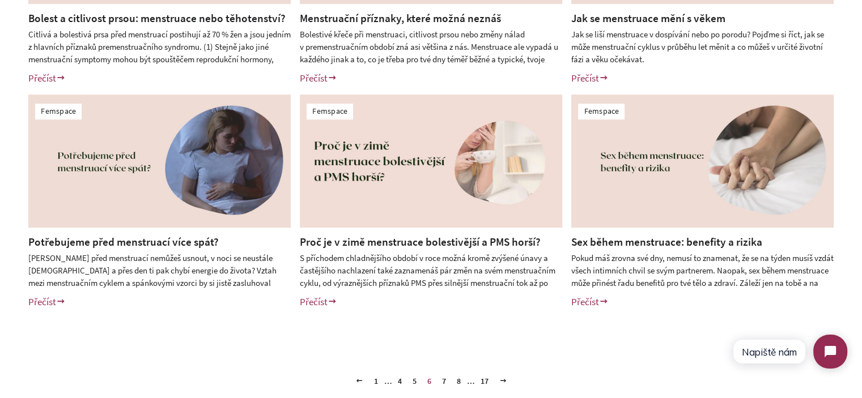
scroll to position [510, 0]
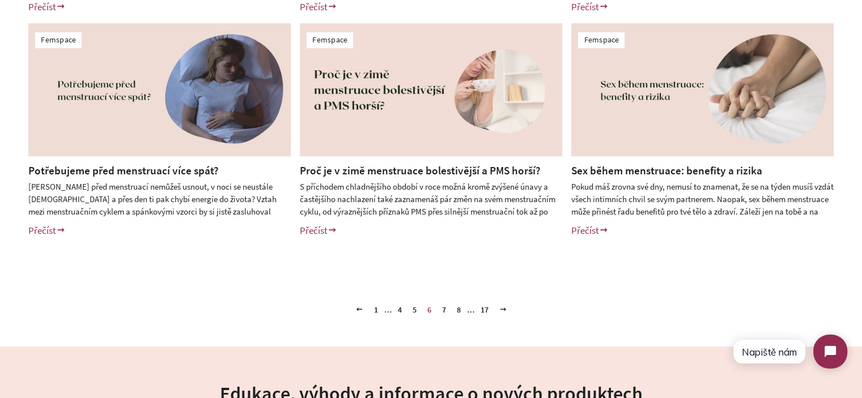
click at [444, 308] on link "7" at bounding box center [443, 309] width 13 height 17
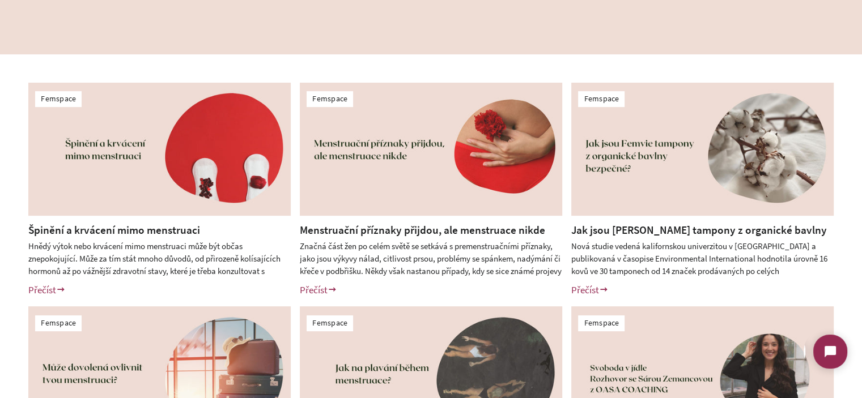
click at [0, 296] on div "Femspace Špinění a krvácení mimo menstruaci Hnědý výtok nebo krvácení mimo mens…" at bounding box center [431, 302] width 862 height 496
click at [0, 270] on div "Femspace Špinění a krvácení mimo menstruaci Hnědý výtok nebo krvácení mimo mens…" at bounding box center [431, 302] width 862 height 496
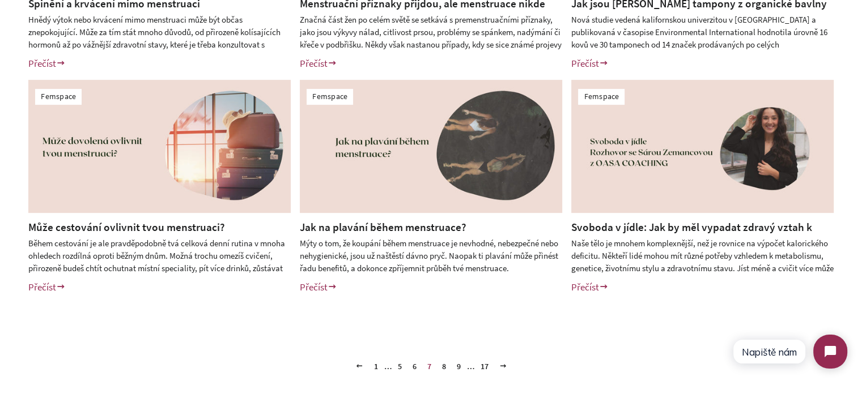
click at [442, 366] on link "8" at bounding box center [443, 366] width 13 height 17
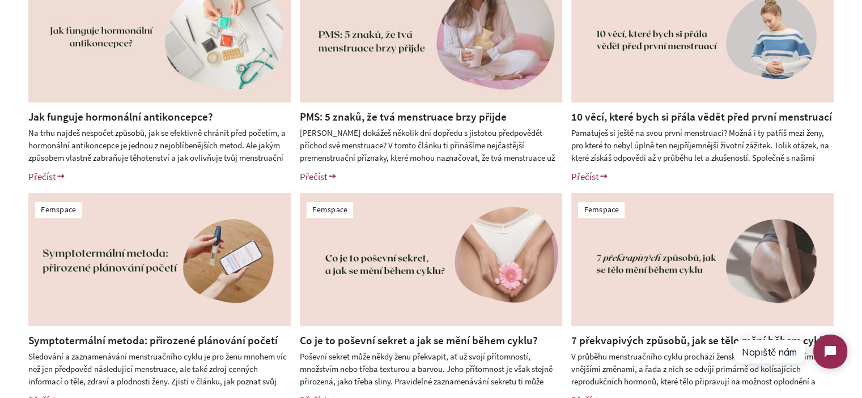
scroll to position [567, 0]
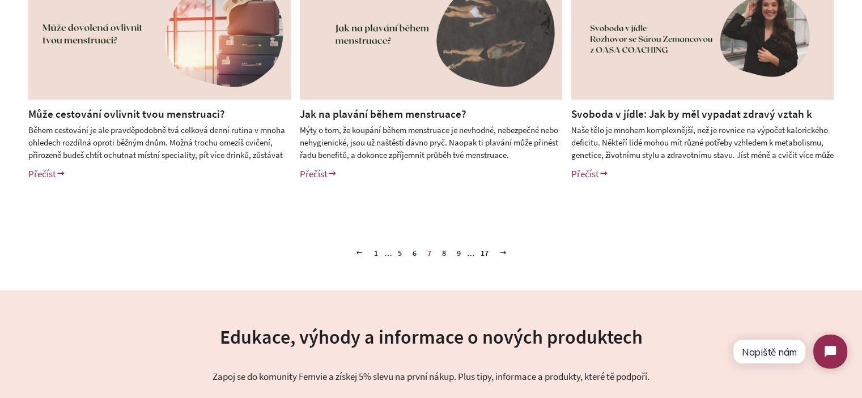
click at [444, 254] on link "8" at bounding box center [443, 253] width 13 height 17
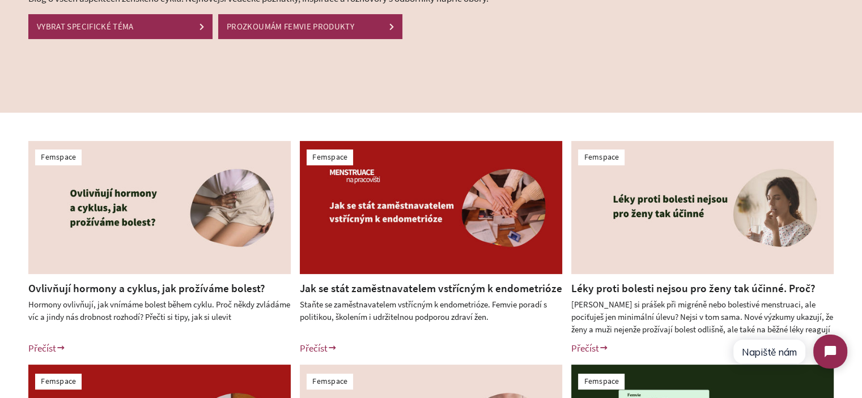
scroll to position [170, 0]
